Goal: Transaction & Acquisition: Purchase product/service

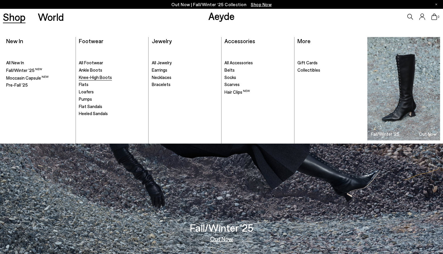
click at [94, 75] on span "Knee-High Boots" at bounding box center [95, 76] width 33 height 5
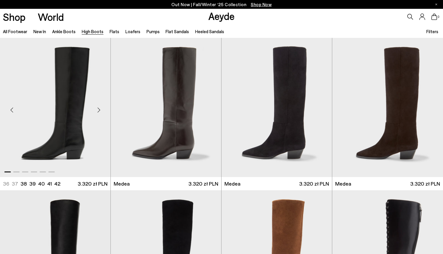
click at [57, 102] on img "1 / 6" at bounding box center [55, 107] width 111 height 139
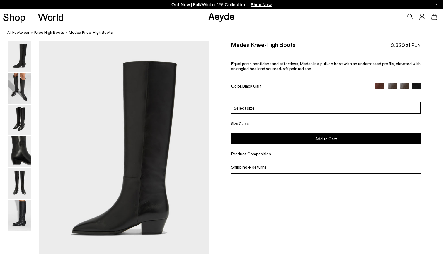
click at [249, 107] on span "Select size" at bounding box center [244, 108] width 21 height 6
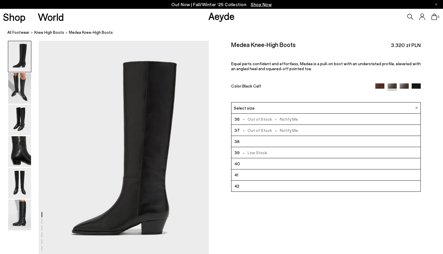
click at [223, 120] on div "Size Guide Shoes Belt Our shoes come in European sizing. The easiest way to mea…" at bounding box center [326, 111] width 234 height 140
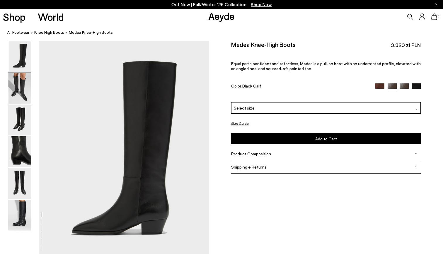
click at [19, 87] on img at bounding box center [19, 88] width 23 height 31
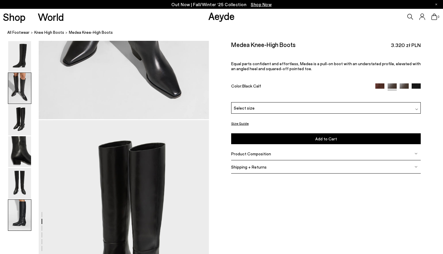
click at [22, 213] on img at bounding box center [19, 214] width 23 height 31
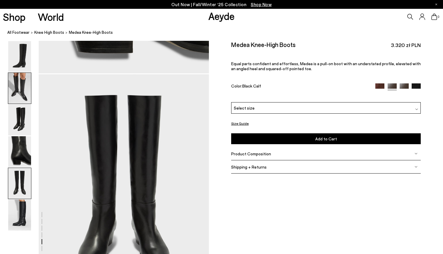
click at [20, 77] on img at bounding box center [19, 88] width 23 height 31
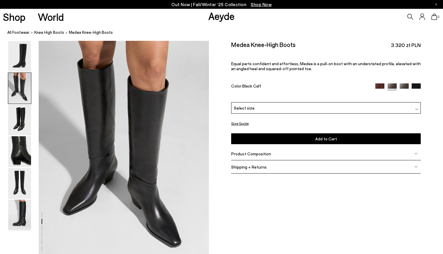
click at [379, 87] on img at bounding box center [380, 87] width 9 height 9
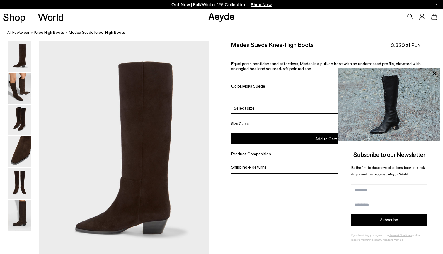
click at [21, 91] on img at bounding box center [19, 88] width 23 height 31
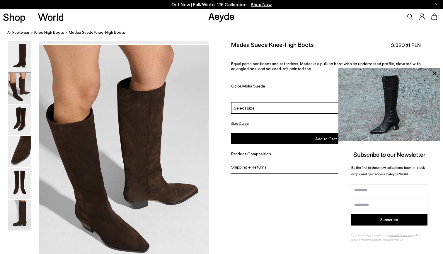
scroll to position [228, 0]
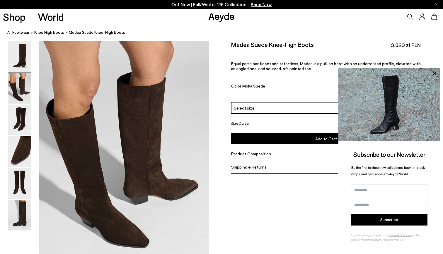
click at [315, 108] on div "Select size" at bounding box center [326, 107] width 190 height 11
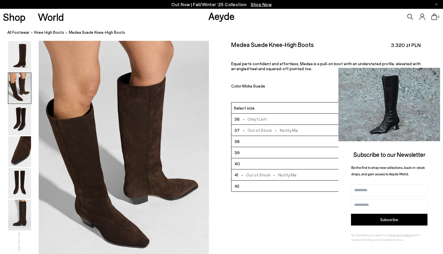
click at [435, 73] on icon at bounding box center [434, 73] width 3 height 3
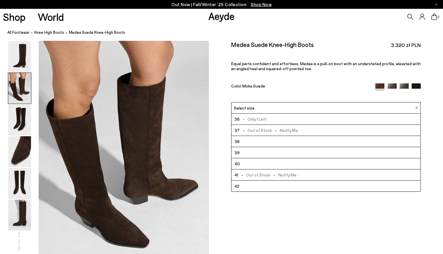
click at [403, 85] on img at bounding box center [404, 87] width 9 height 9
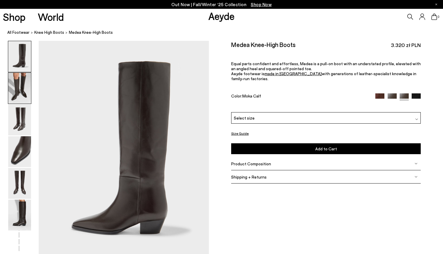
click at [17, 89] on img at bounding box center [19, 88] width 23 height 31
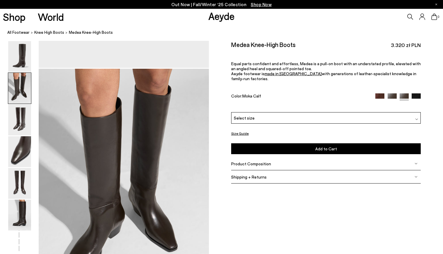
scroll to position [228, 0]
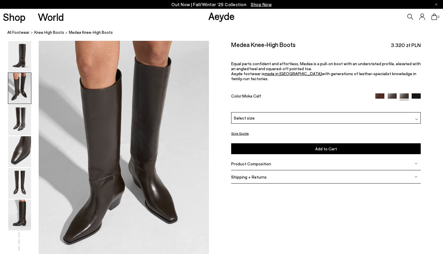
click at [417, 93] on img at bounding box center [416, 97] width 9 height 9
